Goal: Task Accomplishment & Management: Use online tool/utility

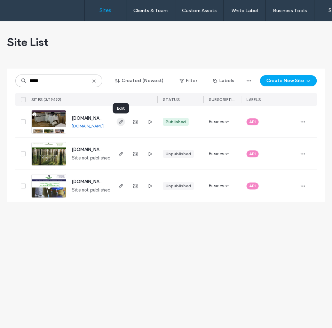
type input "*****"
click at [122, 123] on icon "button" at bounding box center [121, 122] width 6 height 6
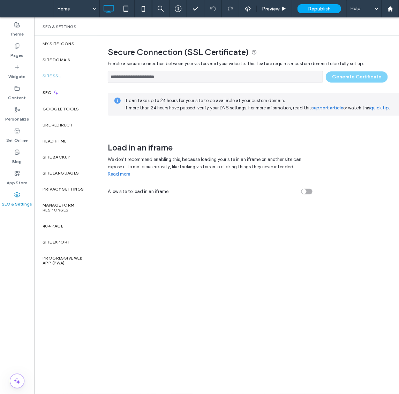
click at [332, 75] on div "**********" at bounding box center [259, 75] width 303 height 16
click at [294, 76] on input "**********" at bounding box center [215, 77] width 215 height 12
